Goal: Share content: Share content

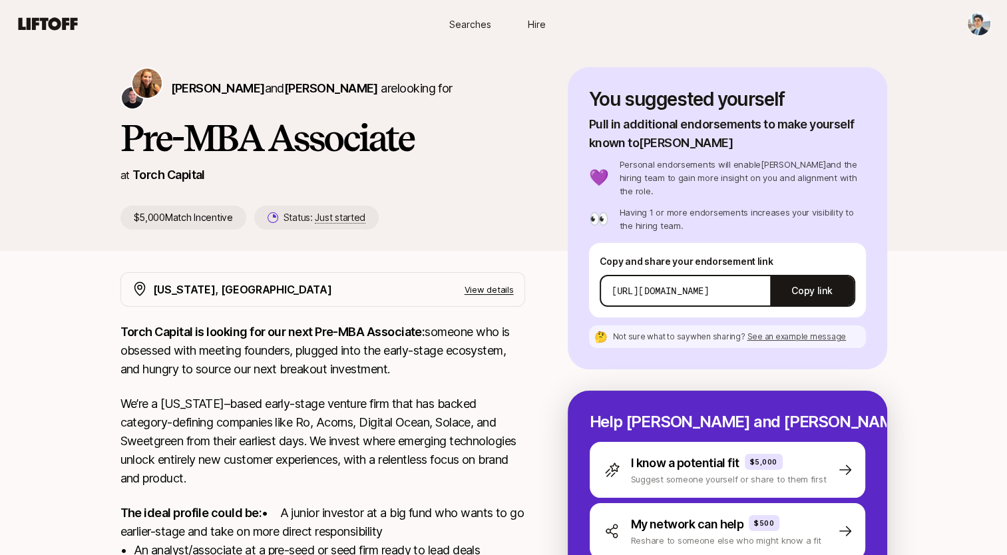
scroll to position [16, 0]
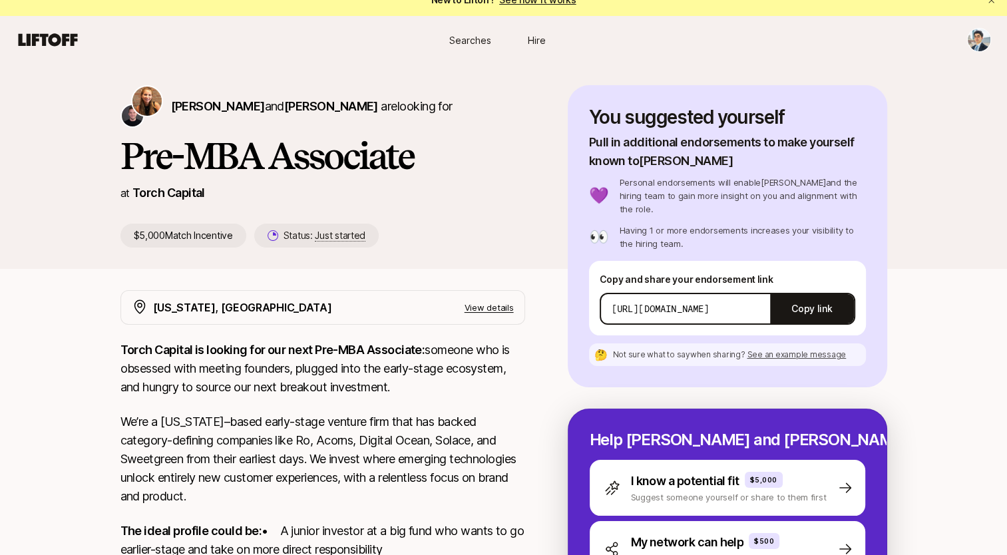
click at [710, 302] on p "[URL][DOMAIN_NAME]" at bounding box center [661, 308] width 98 height 13
click at [821, 298] on button "Copy link" at bounding box center [811, 308] width 83 height 37
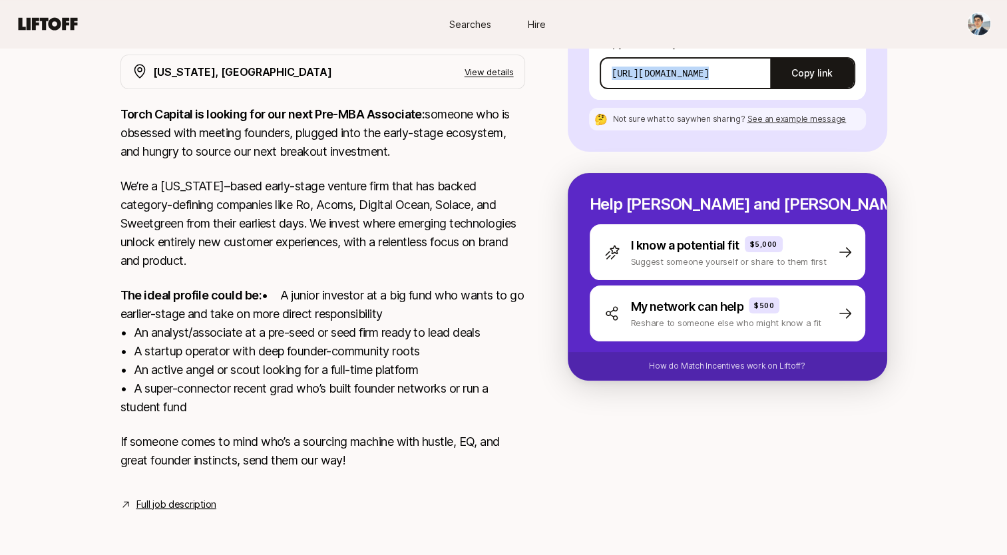
scroll to position [0, 0]
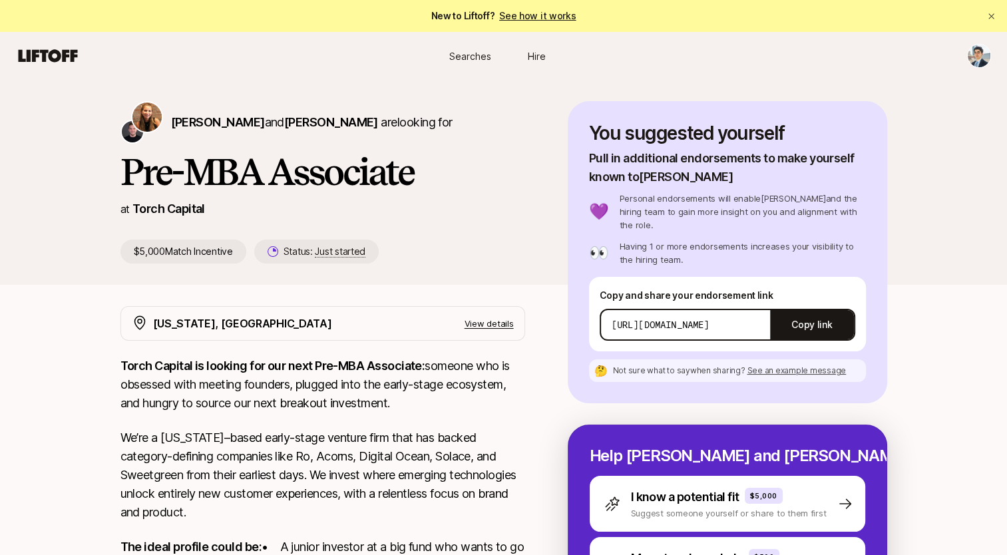
click at [310, 185] on h1 "Pre-MBA Associate" at bounding box center [323, 172] width 405 height 40
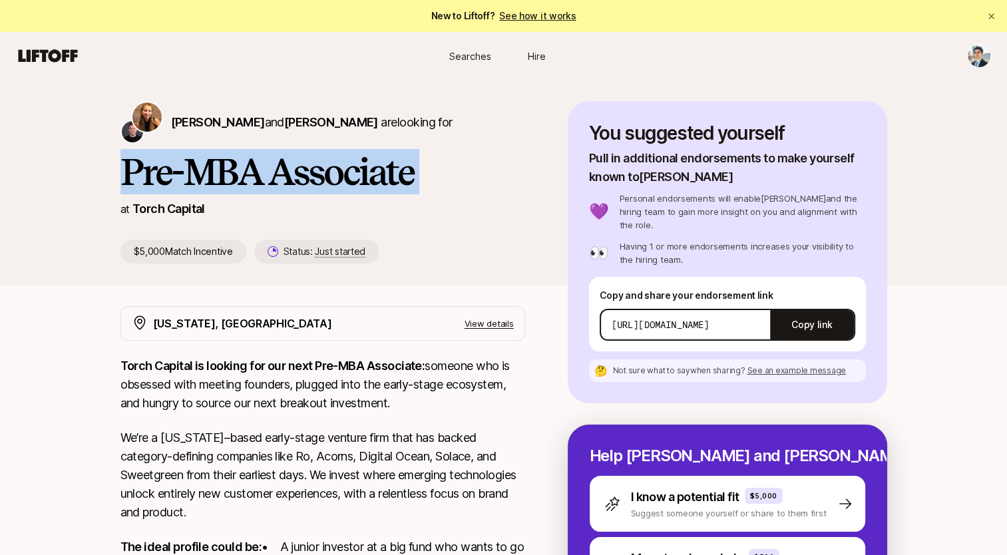
click at [310, 185] on h1 "Pre-MBA Associate" at bounding box center [323, 172] width 405 height 40
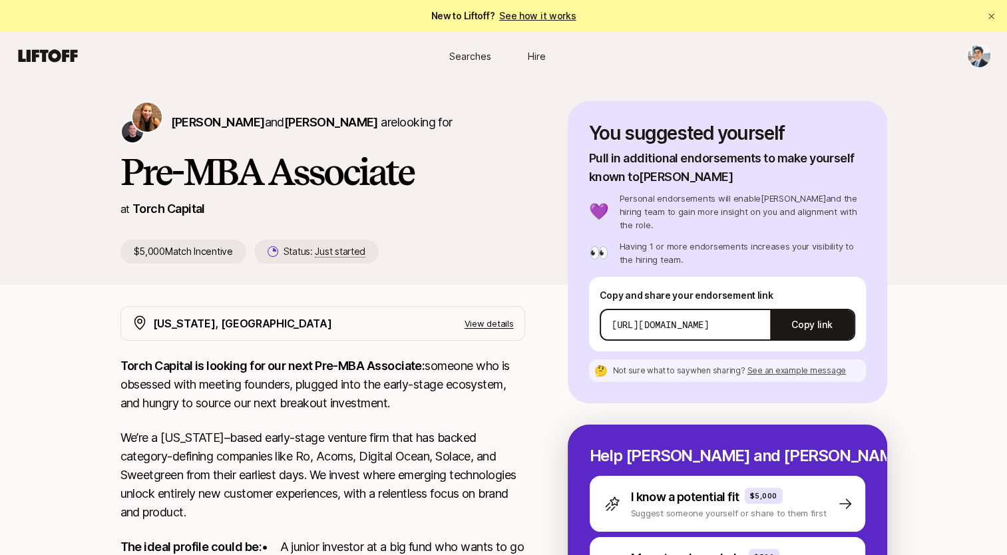
drag, startPoint x: 310, startPoint y: 185, endPoint x: 453, endPoint y: 197, distance: 143.6
click at [453, 197] on div "Katie Reiner and Christopher Harper are looking for Pre-MBA Associate at Torch …" at bounding box center [344, 182] width 447 height 162
